Goal: Task Accomplishment & Management: Manage account settings

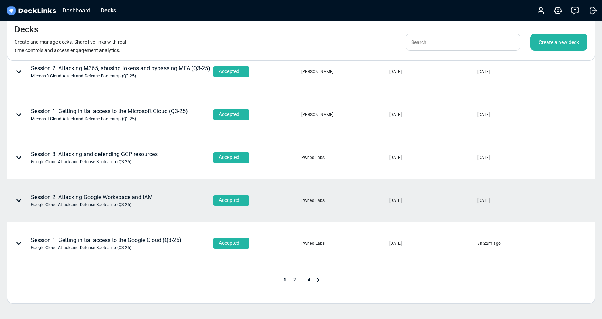
scroll to position [312, 0]
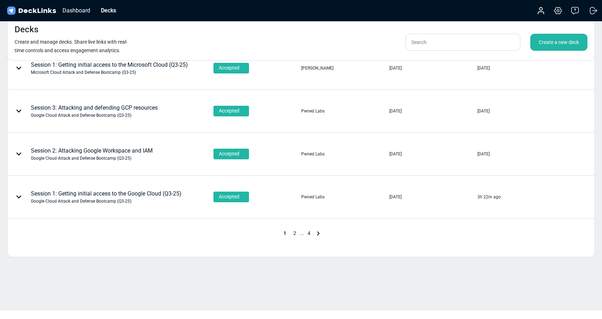
click at [295, 234] on span "2" at bounding box center [295, 234] width 10 height 6
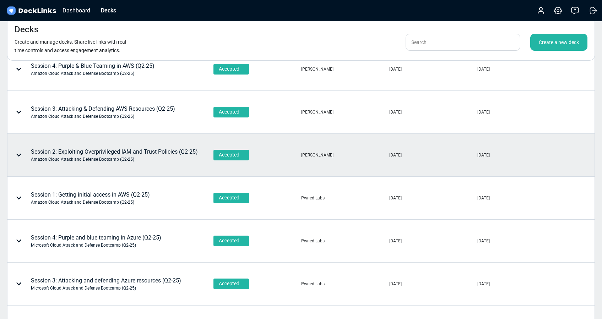
scroll to position [0, 0]
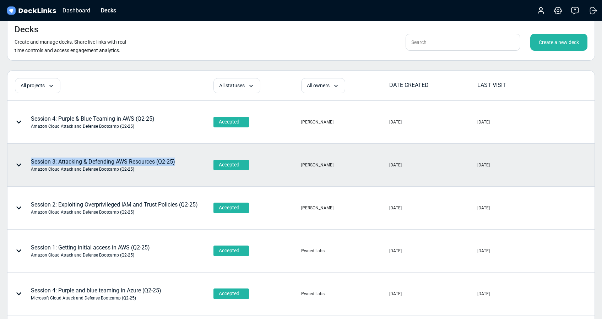
copy div "Session 3: Attacking & Defending AWS Resources (Q2-25)"
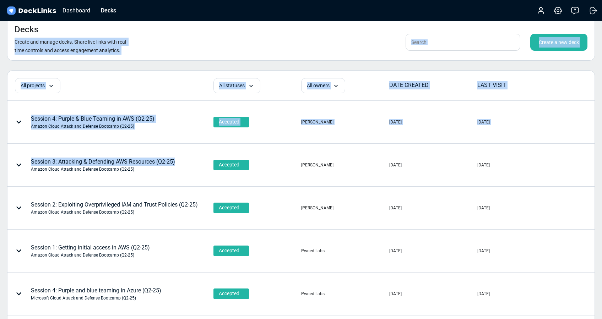
drag, startPoint x: 181, startPoint y: 161, endPoint x: 170, endPoint y: 33, distance: 128.7
click at [169, 33] on div "Decks Create and manage decks. Share live links with real-time controls and acc…" at bounding box center [301, 311] width 602 height 623
click at [183, 33] on div "Decks Create and manage decks. Share live links with real-time controls and acc…" at bounding box center [301, 39] width 588 height 44
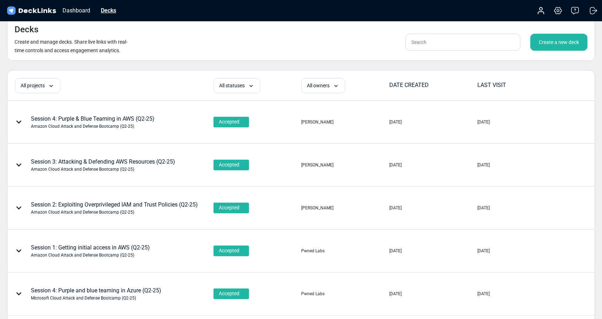
click at [111, 11] on div "Decks" at bounding box center [108, 10] width 22 height 9
click at [108, 11] on div "Decks" at bounding box center [108, 10] width 22 height 9
click at [72, 11] on div "Dashboard" at bounding box center [76, 10] width 35 height 9
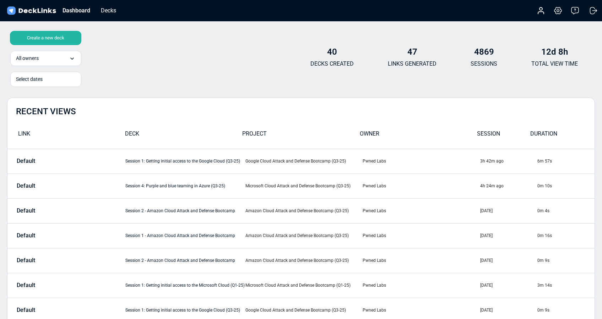
click at [53, 40] on div "Create a new deck" at bounding box center [45, 38] width 71 height 14
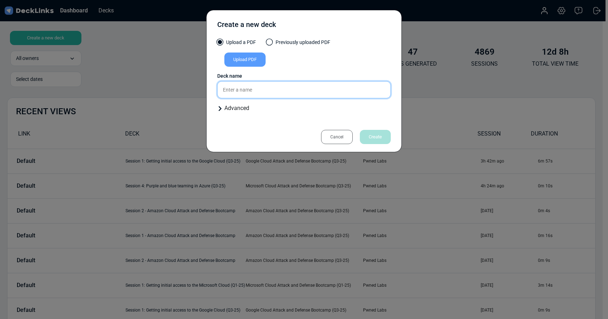
click at [239, 90] on input "text" at bounding box center [303, 89] width 173 height 17
paste input "Session 3: Attacking & Defending AWS Resources (Q2-25)"
click at [340, 90] on input "Session 3: Attacking & Defending AWS Resources (Q2-25)" at bounding box center [303, 89] width 173 height 17
type input "Session 3: Attacking & Defending AWS Resources (Q3-25)"
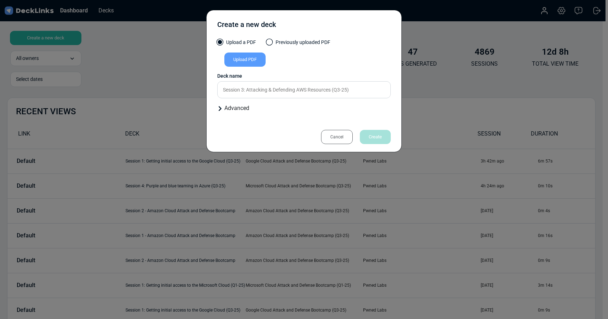
click at [245, 109] on div "Advanced" at bounding box center [303, 108] width 173 height 9
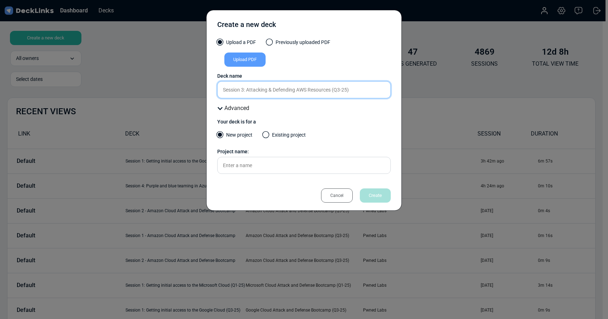
drag, startPoint x: 331, startPoint y: 90, endPoint x: 258, endPoint y: 90, distance: 72.5
click at [258, 90] on input "Session 3: Attacking & Defending AWS Resources (Q3-25)" at bounding box center [303, 89] width 173 height 17
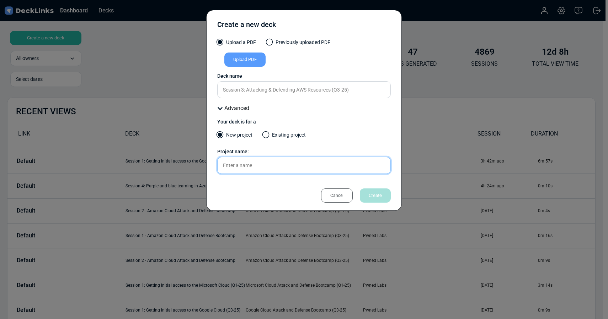
click at [253, 165] on input "text" at bounding box center [303, 165] width 173 height 17
click at [269, 134] on label "Existing project" at bounding box center [284, 136] width 43 height 11
click at [0, 0] on input "Existing project" at bounding box center [0, 0] width 0 height 0
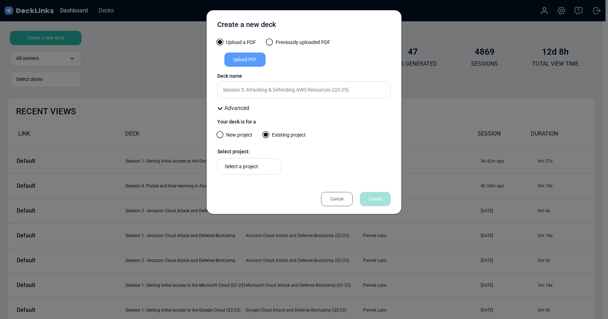
click at [253, 168] on div "Select a project" at bounding box center [251, 166] width 53 height 7
click at [250, 187] on span "Amazon Cloud Attack and Defense Bootcamp (Q3-25)" at bounding box center [248, 185] width 51 height 19
type input "Amazon Cloud Attack and Defense Bootcamp (Q3"
click at [252, 59] on div "Upload PDF" at bounding box center [244, 60] width 41 height 14
click at [0, 0] on input "Upload PDF" at bounding box center [0, 0] width 0 height 0
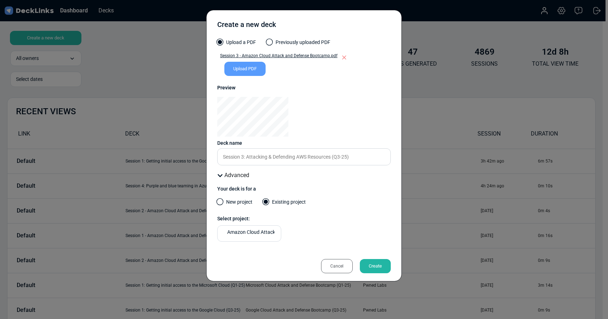
click at [374, 266] on div "Create" at bounding box center [375, 266] width 31 height 14
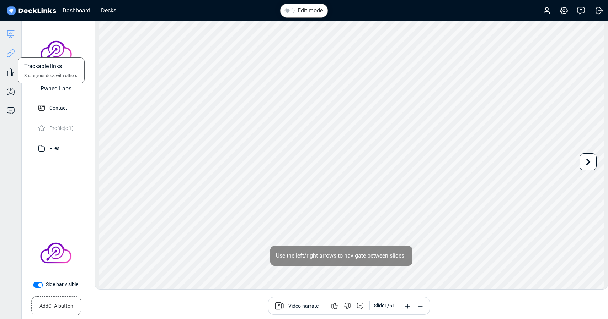
click at [10, 53] on icon at bounding box center [10, 53] width 9 height 9
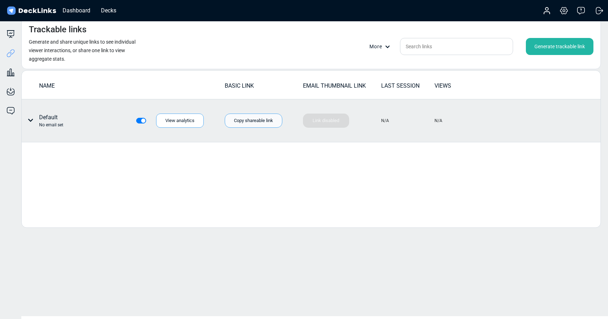
click at [254, 124] on div "Copy shareable link" at bounding box center [254, 121] width 58 height 14
click at [31, 121] on icon at bounding box center [30, 120] width 5 height 3
click at [47, 150] on div "Individual link settings" at bounding box center [57, 150] width 64 height 14
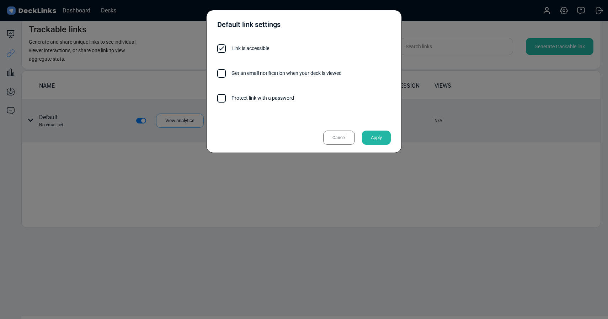
click at [245, 100] on label "Protect link with a password" at bounding box center [303, 98] width 173 height 8
click at [294, 95] on input "Protect link with a password" at bounding box center [294, 95] width 0 height 0
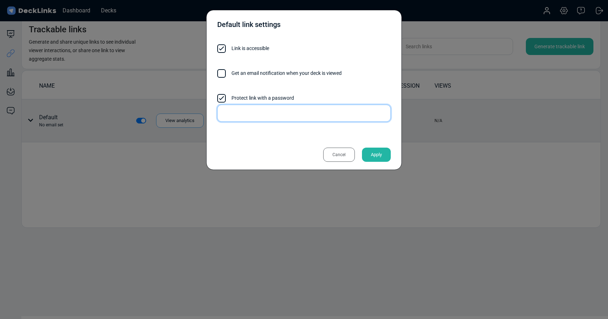
click at [263, 112] on input "text" at bounding box center [303, 113] width 173 height 17
drag, startPoint x: 256, startPoint y: 115, endPoint x: 203, endPoint y: 111, distance: 53.4
click at [203, 111] on div "Default link settings Link is accessible Get an email notification when your de…" at bounding box center [304, 159] width 608 height 319
type input "gG43@xs"
click at [343, 31] on div "Default link settings" at bounding box center [303, 26] width 173 height 18
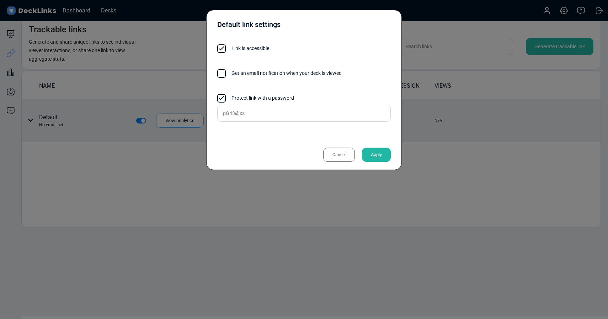
click at [378, 152] on div "Apply" at bounding box center [376, 155] width 29 height 14
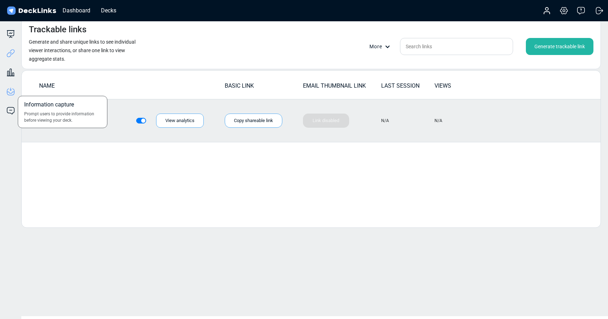
click at [9, 92] on icon at bounding box center [10, 92] width 7 height 1
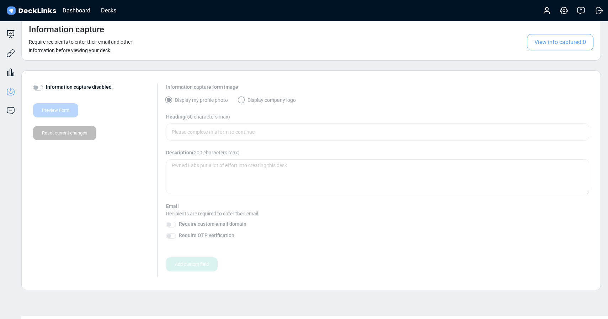
click at [46, 88] on label "Information capture disabled" at bounding box center [79, 86] width 66 height 7
click at [38, 88] on input "Information capture disabled" at bounding box center [36, 86] width 6 height 7
checkbox input "true"
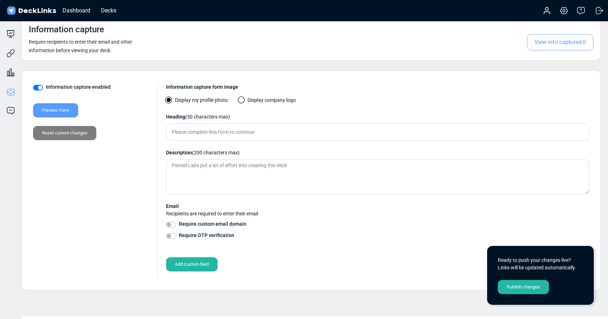
click at [243, 98] on span at bounding box center [241, 100] width 7 height 7
click at [0, 0] on input "Display company logo" at bounding box center [0, 0] width 0 height 0
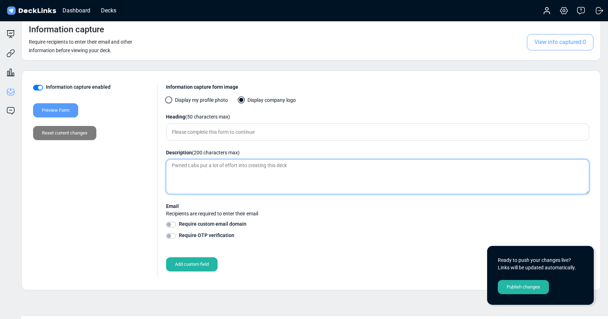
click at [199, 168] on textarea at bounding box center [377, 177] width 423 height 35
paste textarea "Amazon Cloud Attack and Defense Bootcamp - Session 3 Slides (Q2-25)"
drag, startPoint x: 320, startPoint y: 166, endPoint x: 334, endPoint y: 161, distance: 14.5
click at [321, 166] on textarea "Amazon Cloud Attack and Defense Bootcamp - Session 3 Slides (Q2-25)" at bounding box center [377, 177] width 423 height 35
click at [352, 167] on textarea "Amazon Cloud Attack and Defense Bootcamp - Session 3 Slides (Q3-25)" at bounding box center [377, 177] width 423 height 35
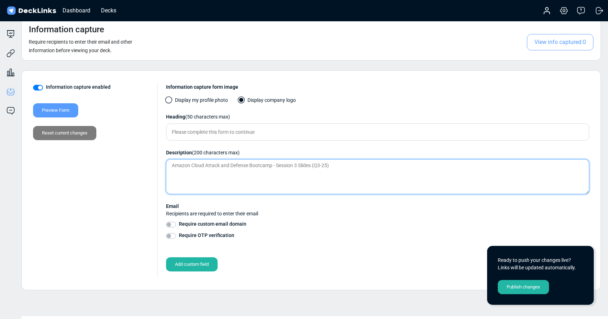
type textarea "Amazon Cloud Attack and Defense Bootcamp - Session 3 Slides (Q3-25)"
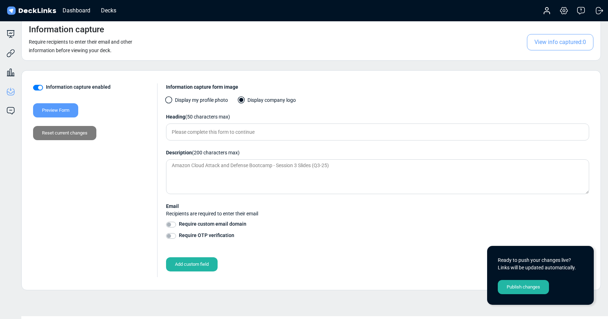
click at [534, 287] on div "Publish changes" at bounding box center [522, 287] width 51 height 14
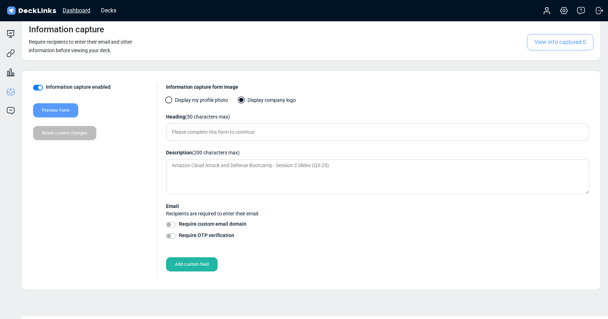
click at [86, 14] on div "Dashboard" at bounding box center [76, 10] width 35 height 9
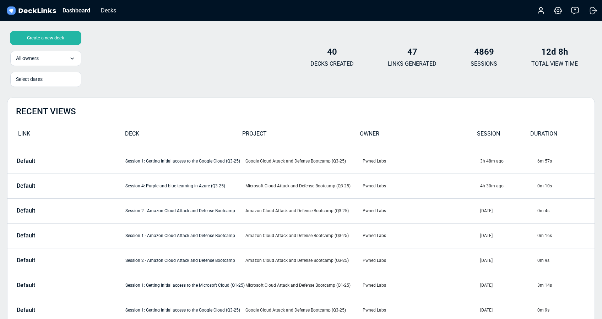
click at [194, 48] on div "Create a new deck All owners All owners Pwned Labs [PERSON_NAME] [PERSON_NAME] …" at bounding box center [301, 60] width 588 height 43
click at [194, 51] on div "Create a new deck All owners All owners Pwned Labs [PERSON_NAME] [PERSON_NAME] …" at bounding box center [301, 60] width 588 height 43
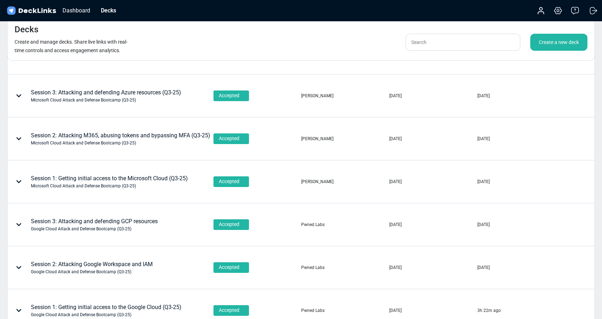
scroll to position [312, 0]
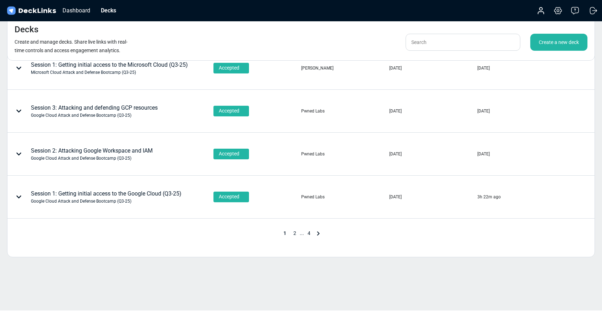
click at [294, 232] on span "2" at bounding box center [295, 234] width 10 height 6
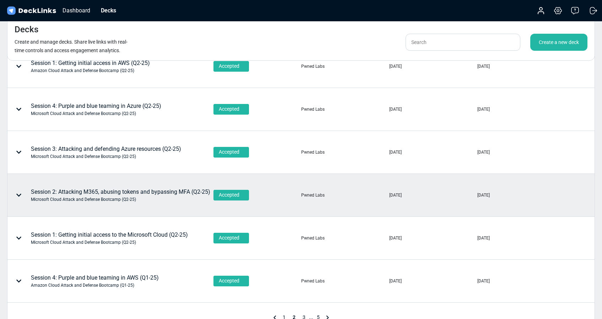
scroll to position [228, 0]
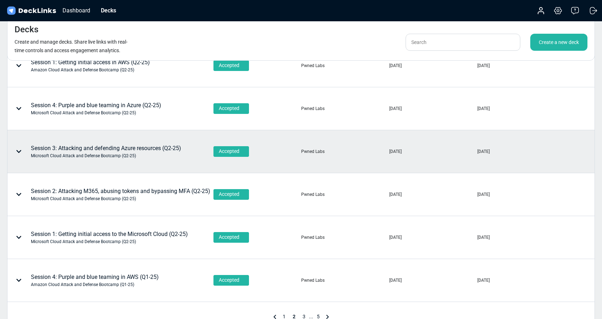
click at [114, 155] on div "Microsoft Cloud Attack and Defense Bootcamp (Q2-25)" at bounding box center [106, 156] width 150 height 6
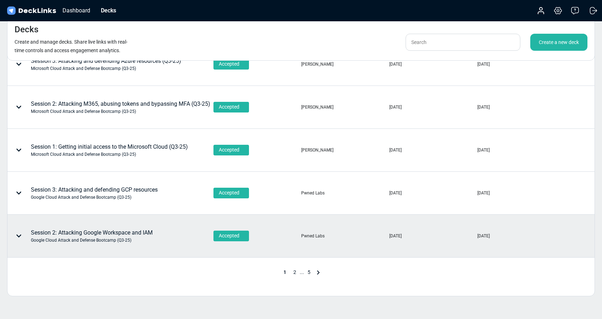
scroll to position [273, 0]
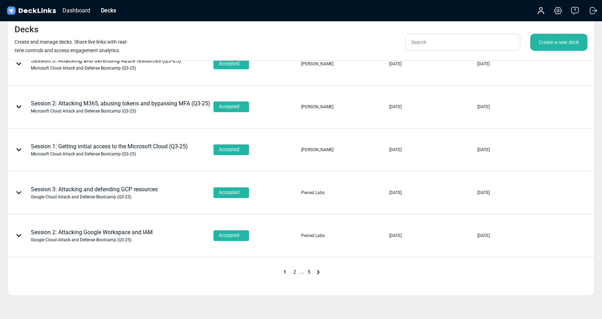
click at [296, 269] on span "2" at bounding box center [295, 272] width 10 height 6
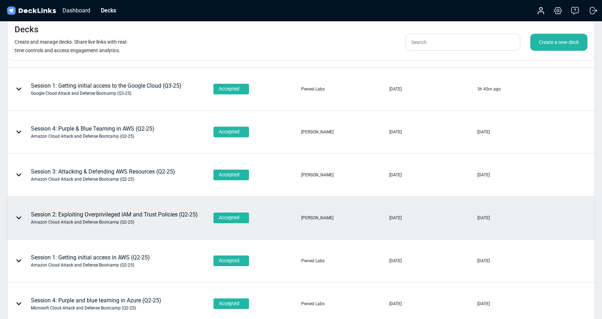
scroll to position [33, 0]
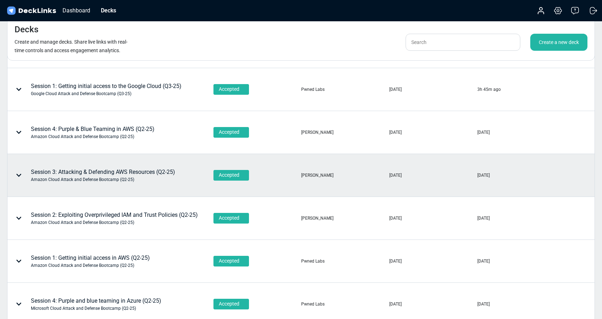
click at [104, 176] on div "Session 3: Attacking & Defending AWS Resources (Q2-25) Amazon Cloud Attack and …" at bounding box center [103, 175] width 144 height 15
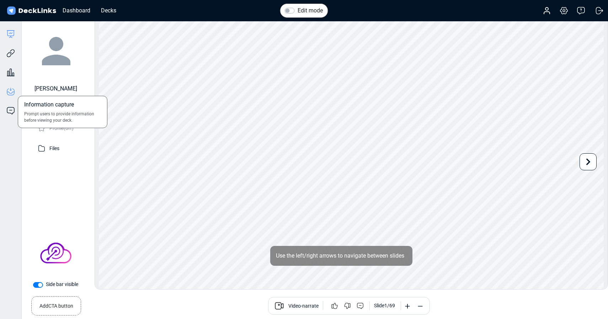
click at [11, 92] on icon at bounding box center [10, 91] width 9 height 9
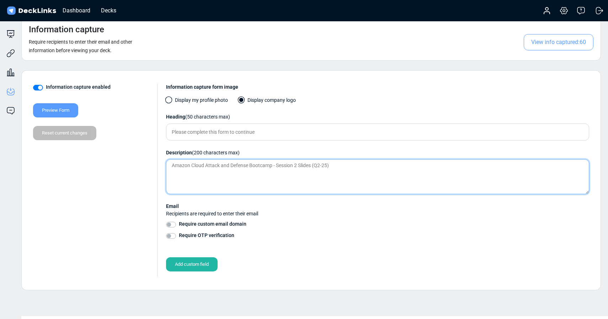
click at [334, 168] on textarea "Amazon Cloud Attack and Defense Bootcamp - Session 2 Slides (Q2-25)" at bounding box center [377, 177] width 423 height 35
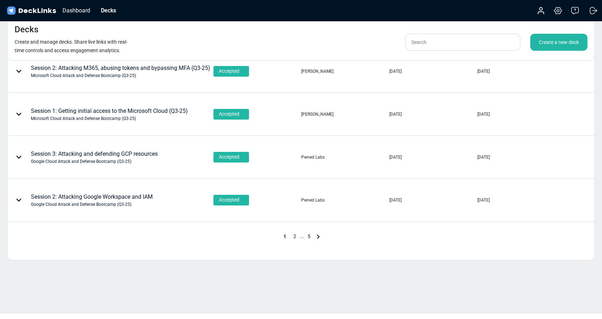
scroll to position [312, 0]
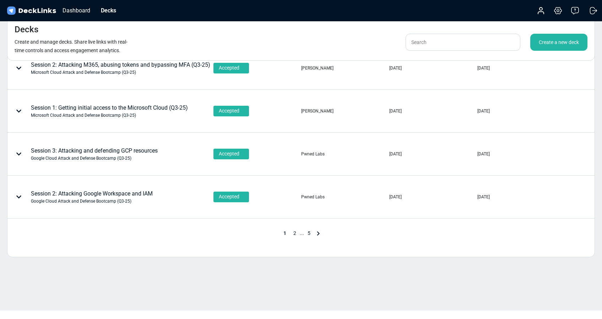
click at [293, 233] on span "2" at bounding box center [295, 234] width 10 height 6
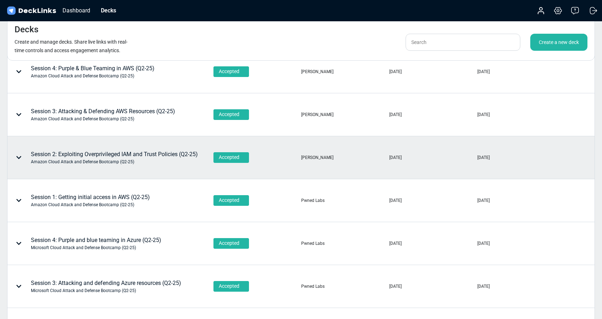
scroll to position [82, 0]
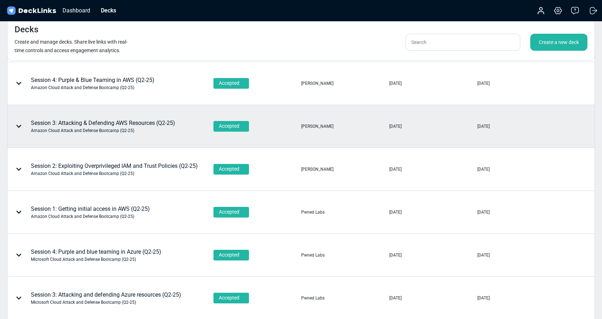
click at [132, 126] on div "Session 3: Attacking & Defending AWS Resources (Q2-25) Amazon Cloud Attack and …" at bounding box center [103, 126] width 144 height 15
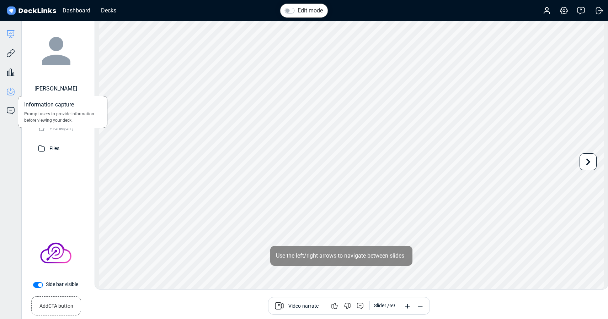
click at [11, 92] on icon at bounding box center [10, 91] width 9 height 9
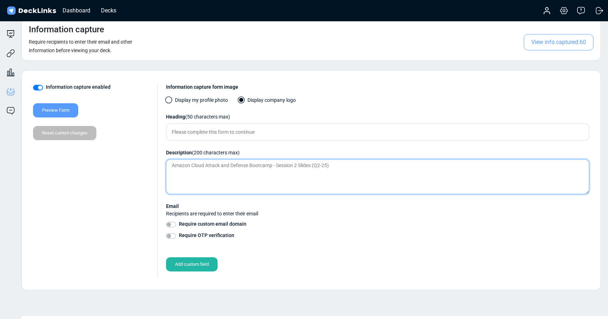
drag, startPoint x: 297, startPoint y: 166, endPoint x: 305, endPoint y: 164, distance: 7.9
click at [298, 165] on textarea "Amazon Cloud Attack and Defense Bootcamp - Session 2 Slides (Q2-25)" at bounding box center [377, 177] width 423 height 35
type textarea "Amazon Cloud Attack and Defense Bootcamp - Session 3 Slides (Q2-25)"
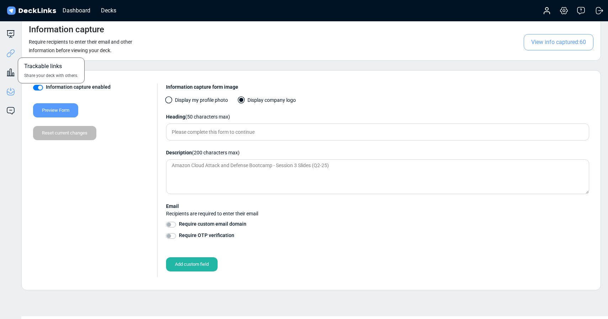
click at [10, 52] on icon at bounding box center [9, 54] width 5 height 5
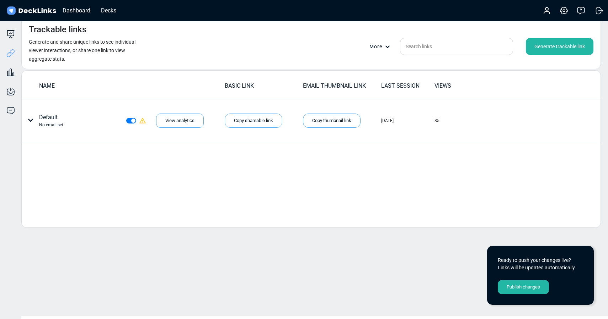
click at [530, 287] on div "Publish changes" at bounding box center [522, 287] width 51 height 14
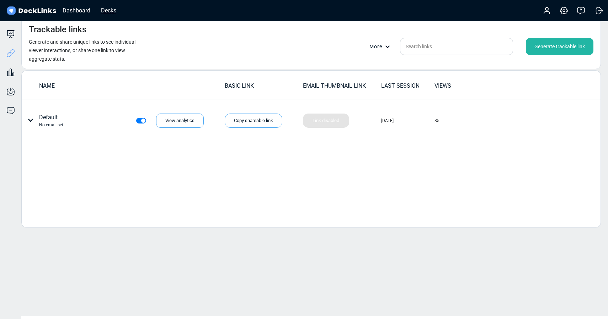
click at [109, 10] on div "Decks" at bounding box center [108, 10] width 22 height 9
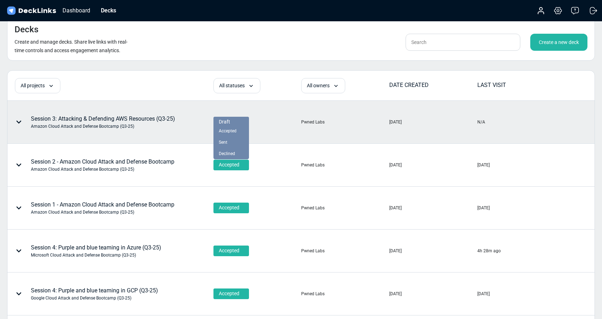
click at [234, 121] on div "Draft" at bounding box center [231, 121] width 25 height 7
click at [237, 130] on div "Accepted" at bounding box center [231, 131] width 25 height 6
